Goal: Information Seeking & Learning: Learn about a topic

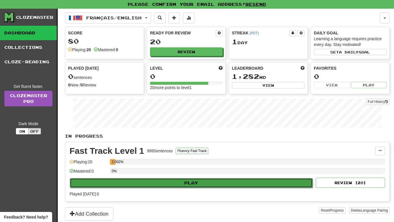
click at [207, 183] on button "Play" at bounding box center [191, 183] width 243 height 10
select select "**"
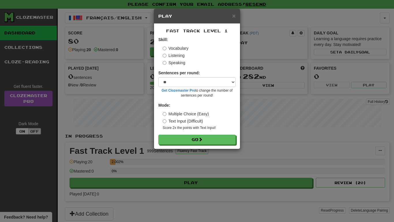
click at [199, 126] on small "Score 2x the points with Text Input !" at bounding box center [199, 127] width 73 height 5
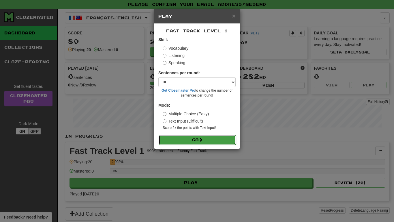
click at [200, 139] on span at bounding box center [201, 139] width 4 height 4
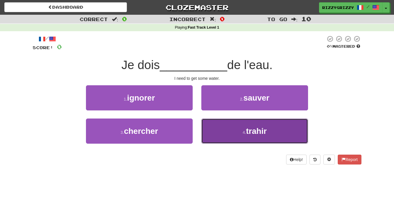
click at [259, 132] on span "trahir" at bounding box center [256, 130] width 21 height 9
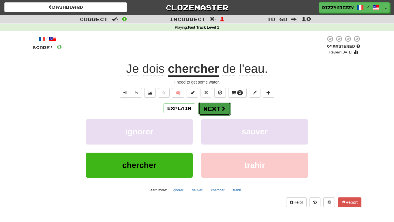
click at [212, 109] on button "Next" at bounding box center [215, 108] width 32 height 13
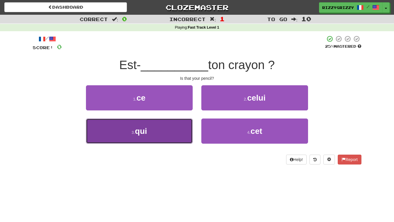
click at [161, 125] on button "3 . qui" at bounding box center [139, 130] width 107 height 25
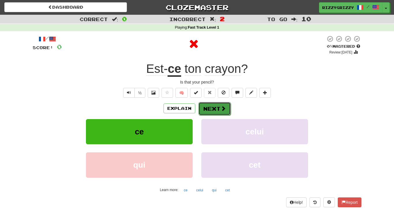
click at [211, 111] on button "Next" at bounding box center [215, 108] width 32 height 13
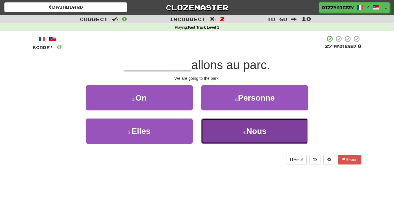
click at [244, 141] on button "4 . Nous" at bounding box center [254, 130] width 107 height 25
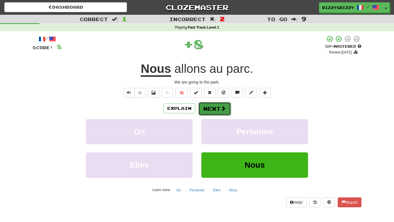
click at [216, 109] on button "Next" at bounding box center [215, 108] width 32 height 13
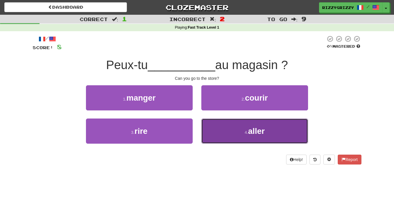
click at [252, 128] on span "aller" at bounding box center [256, 130] width 17 height 9
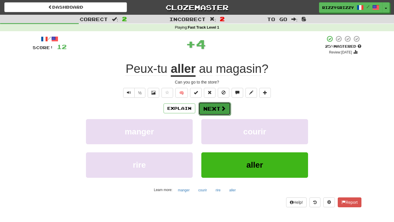
click at [211, 112] on button "Next" at bounding box center [215, 108] width 32 height 13
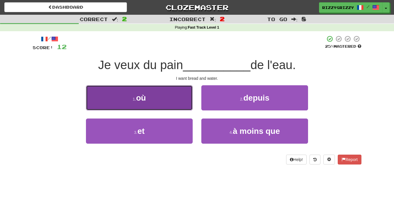
click at [163, 101] on button "1 . où" at bounding box center [139, 97] width 107 height 25
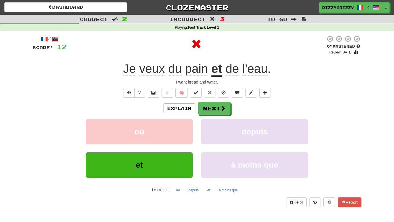
click at [222, 100] on div "/ Score: 12 0 % Mastered Review: 2025-09-18 Je veux du pain et de l'eau . I wan…" at bounding box center [197, 120] width 329 height 171
click at [222, 103] on button "Next" at bounding box center [215, 108] width 32 height 13
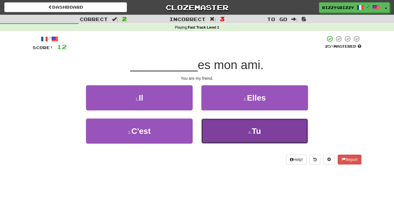
click at [254, 136] on button "4 . Tu" at bounding box center [254, 130] width 107 height 25
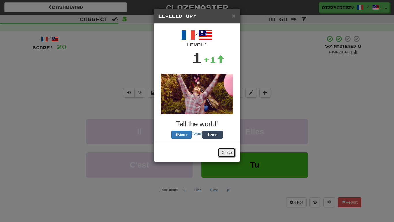
click at [226, 156] on button "Close" at bounding box center [227, 152] width 18 height 10
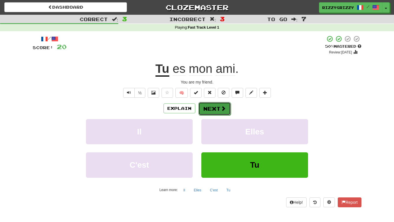
click at [217, 109] on button "Next" at bounding box center [215, 108] width 32 height 13
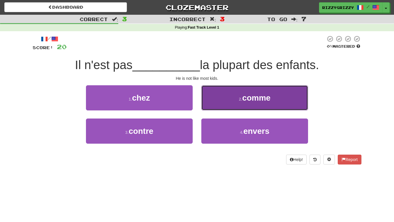
click at [237, 101] on button "2 . comme" at bounding box center [254, 97] width 107 height 25
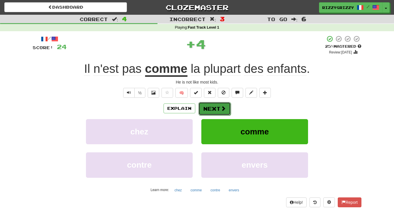
click at [210, 110] on button "Next" at bounding box center [215, 108] width 32 height 13
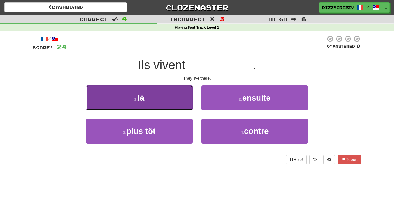
click at [158, 100] on button "1 . là" at bounding box center [139, 97] width 107 height 25
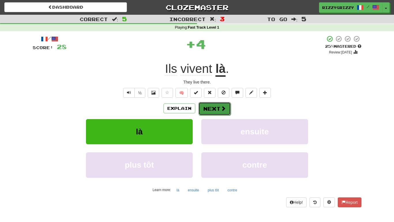
click at [215, 105] on button "Next" at bounding box center [215, 108] width 32 height 13
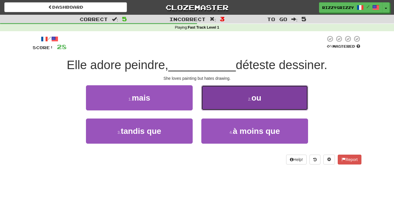
click at [225, 101] on button "2 . ou" at bounding box center [254, 97] width 107 height 25
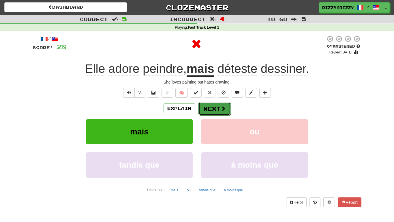
click at [223, 104] on button "Next" at bounding box center [215, 108] width 32 height 13
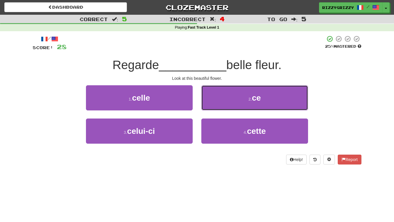
click at [223, 104] on button "2 . ce" at bounding box center [254, 97] width 107 height 25
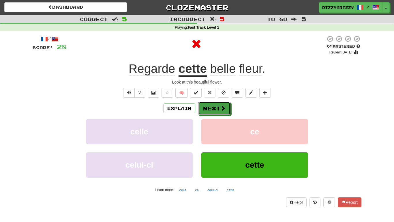
click at [223, 104] on button "Next" at bounding box center [214, 108] width 32 height 13
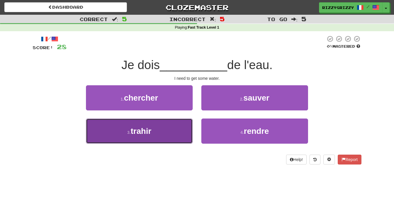
click at [162, 134] on button "3 . trahir" at bounding box center [139, 130] width 107 height 25
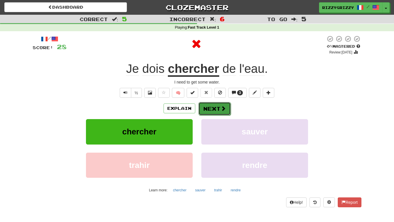
click at [214, 114] on button "Next" at bounding box center [215, 108] width 32 height 13
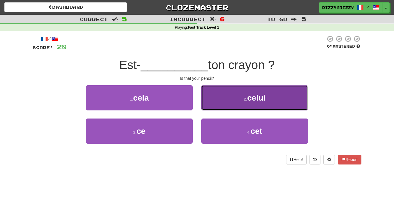
click at [253, 92] on button "2 . celui" at bounding box center [254, 97] width 107 height 25
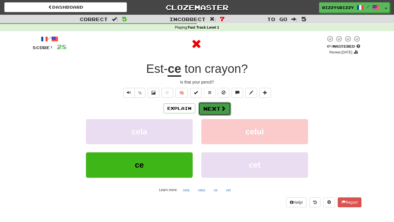
click at [212, 113] on button "Next" at bounding box center [215, 108] width 32 height 13
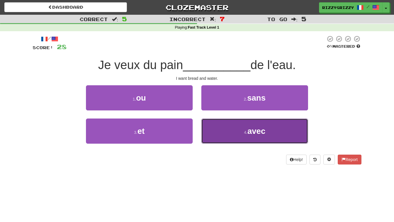
click at [232, 132] on button "4 . avec" at bounding box center [254, 130] width 107 height 25
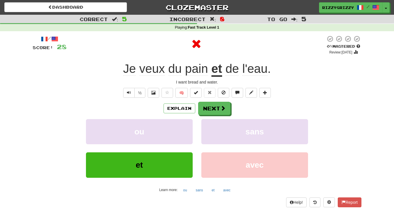
click at [216, 100] on div "/ Score: 28 0 % Mastered Review: 2025-09-18 Je veux du pain et de l'eau . I wan…" at bounding box center [197, 120] width 329 height 171
click at [218, 105] on button "Next" at bounding box center [215, 108] width 32 height 13
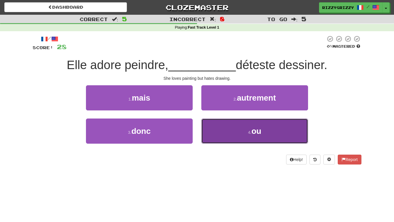
click at [246, 131] on button "4 . ou" at bounding box center [254, 130] width 107 height 25
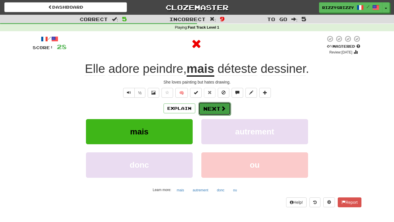
click at [211, 109] on button "Next" at bounding box center [215, 108] width 32 height 13
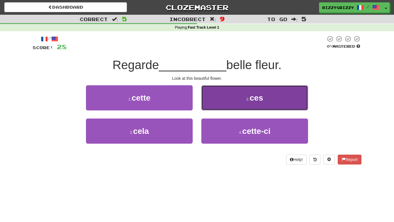
click at [222, 95] on button "2 . ces" at bounding box center [254, 97] width 107 height 25
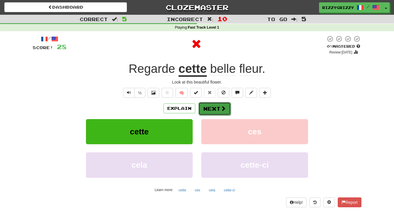
click at [212, 109] on button "Next" at bounding box center [215, 108] width 32 height 13
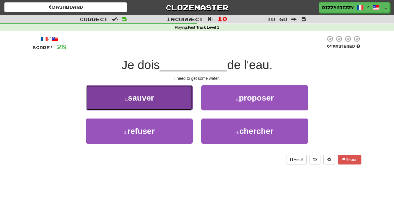
click at [149, 94] on span "sauver" at bounding box center [141, 97] width 26 height 9
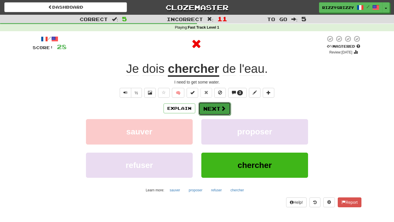
click at [221, 106] on span at bounding box center [223, 108] width 5 height 5
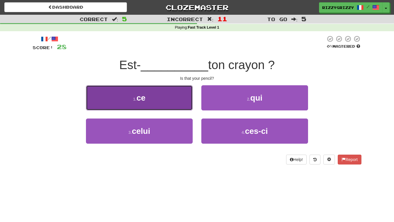
click at [150, 99] on button "1 . ce" at bounding box center [139, 97] width 107 height 25
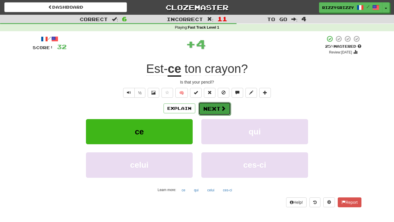
click at [217, 109] on button "Next" at bounding box center [215, 108] width 32 height 13
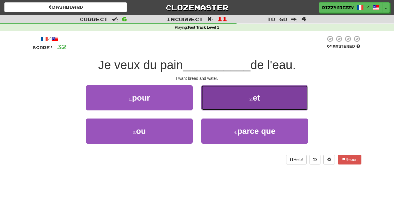
click at [228, 106] on button "2 . et" at bounding box center [254, 97] width 107 height 25
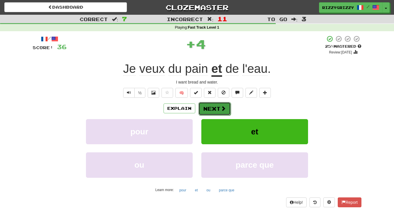
click at [227, 111] on button "Next" at bounding box center [215, 108] width 32 height 13
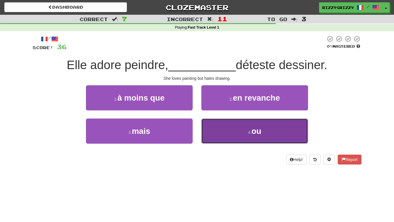
click at [252, 140] on button "4 . ou" at bounding box center [254, 130] width 107 height 25
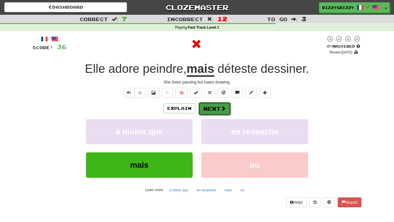
click at [213, 112] on button "Next" at bounding box center [215, 108] width 32 height 13
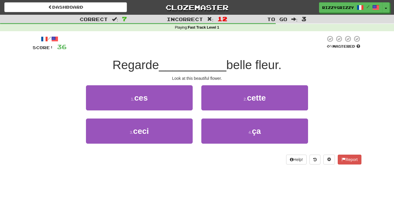
click at [213, 112] on div "2 . cette" at bounding box center [254, 101] width 115 height 33
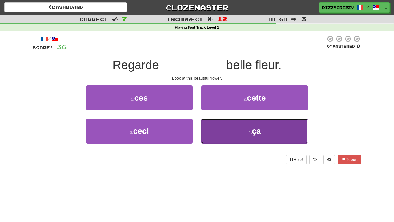
click at [234, 120] on button "4 . ça" at bounding box center [254, 130] width 107 height 25
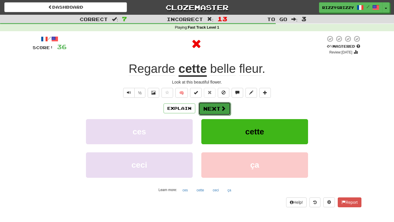
click at [223, 113] on button "Next" at bounding box center [215, 108] width 32 height 13
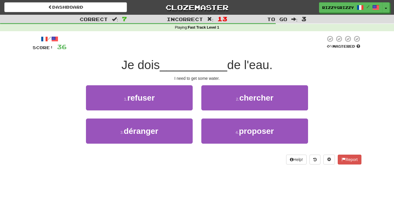
click at [227, 112] on div "2 . chercher" at bounding box center [254, 101] width 115 height 33
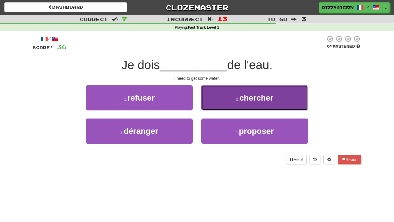
click at [229, 97] on button "2 . chercher" at bounding box center [254, 97] width 107 height 25
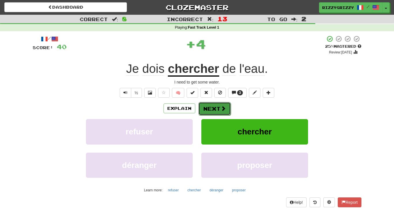
click at [226, 102] on button "Next" at bounding box center [215, 108] width 32 height 13
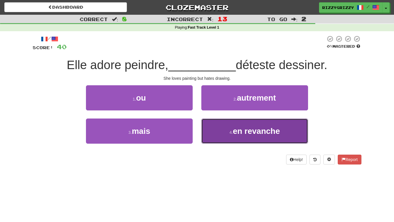
click at [256, 121] on button "4 . en revanche" at bounding box center [254, 130] width 107 height 25
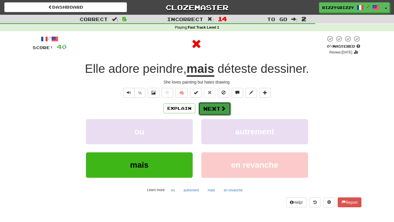
click at [221, 108] on span at bounding box center [223, 108] width 5 height 5
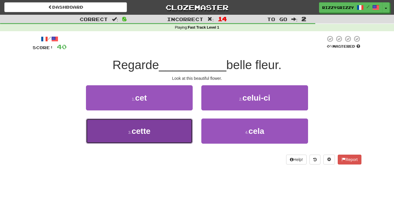
click at [131, 135] on button "3 . cette" at bounding box center [139, 130] width 107 height 25
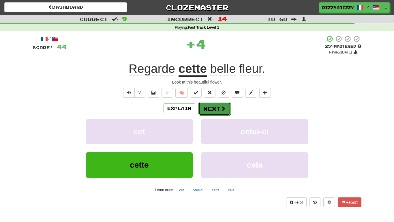
click at [209, 106] on button "Next" at bounding box center [215, 108] width 32 height 13
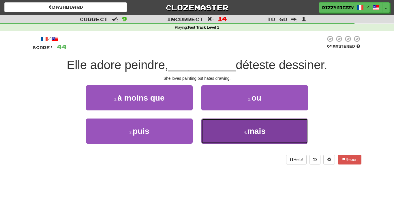
click at [243, 138] on button "4 . mais" at bounding box center [254, 130] width 107 height 25
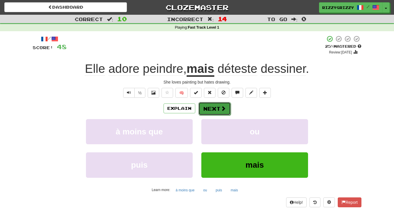
click at [221, 111] on span at bounding box center [223, 108] width 5 height 5
